Goal: Navigation & Orientation: Find specific page/section

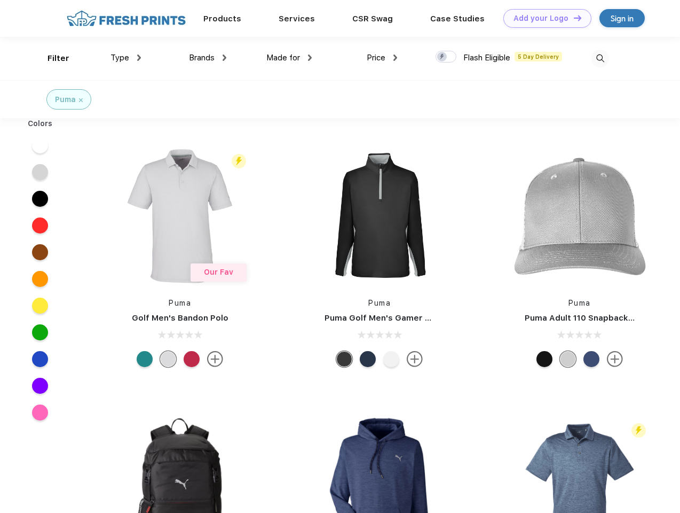
scroll to position [1, 0]
click at [544, 18] on link "Add your Logo Design Tool" at bounding box center [548, 18] width 88 height 19
click at [0, 0] on div "Design Tool" at bounding box center [0, 0] width 0 height 0
click at [573, 18] on link "Add your Logo Design Tool" at bounding box center [548, 18] width 88 height 19
click at [51, 58] on div "Filter" at bounding box center [59, 58] width 22 height 12
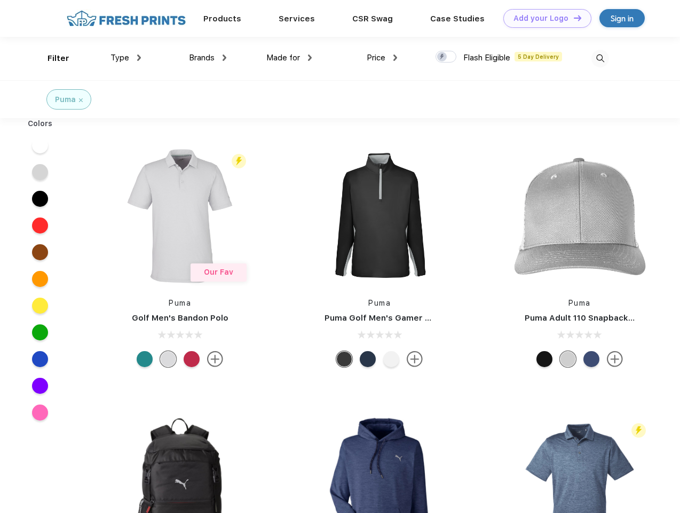
click at [126, 58] on span "Type" at bounding box center [120, 58] width 19 height 10
click at [208, 58] on span "Brands" at bounding box center [202, 58] width 26 height 10
click at [289, 58] on span "Made for" at bounding box center [283, 58] width 34 height 10
click at [382, 58] on span "Price" at bounding box center [376, 58] width 19 height 10
click at [446, 57] on div at bounding box center [446, 57] width 21 height 12
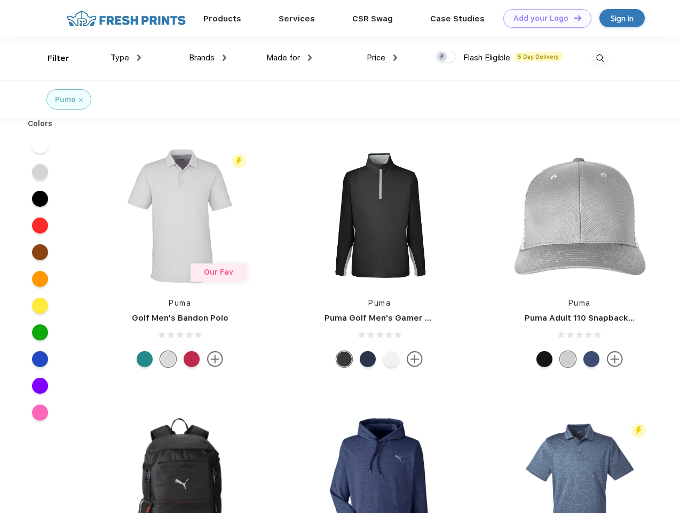
click at [443, 57] on input "checkbox" at bounding box center [439, 53] width 7 height 7
click at [600, 58] on img at bounding box center [601, 59] width 18 height 18
